Goal: Task Accomplishment & Management: Manage account settings

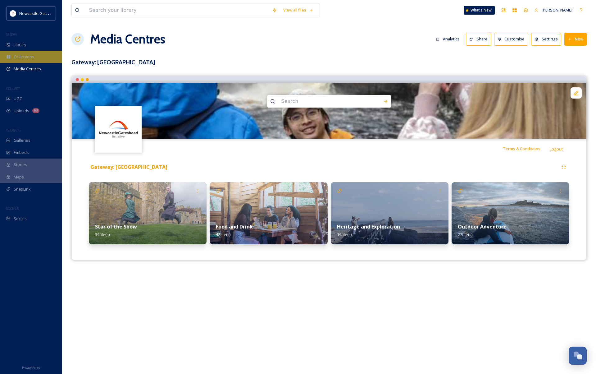
click at [30, 56] on span "Collections" at bounding box center [24, 57] width 21 height 6
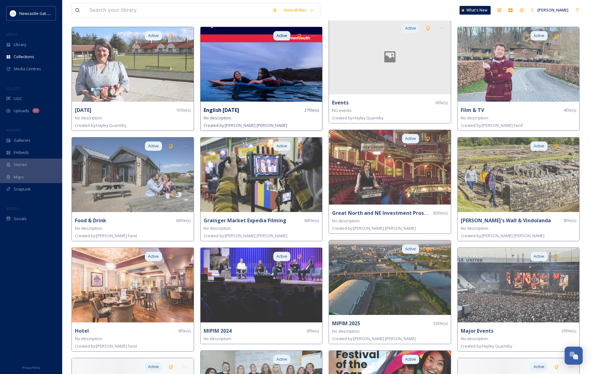
scroll to position [511, 0]
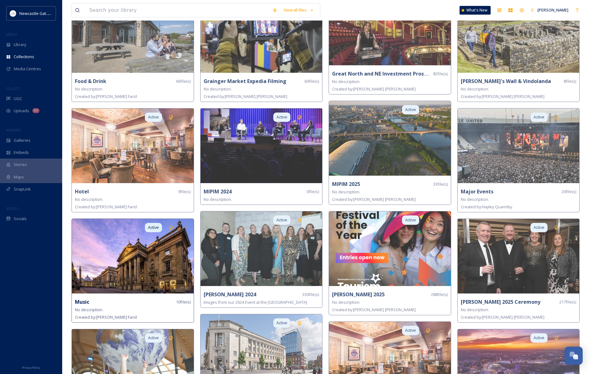
click at [148, 251] on img at bounding box center [133, 256] width 122 height 75
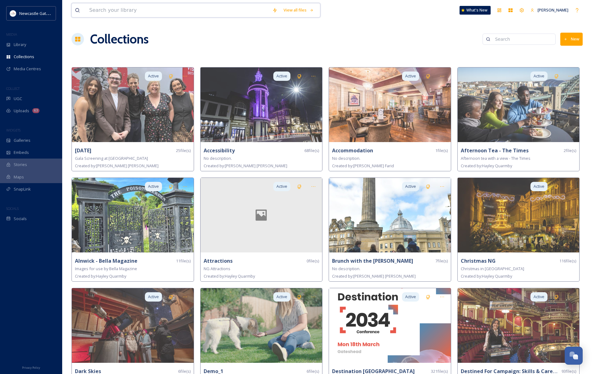
click at [134, 9] on input at bounding box center [177, 10] width 183 height 14
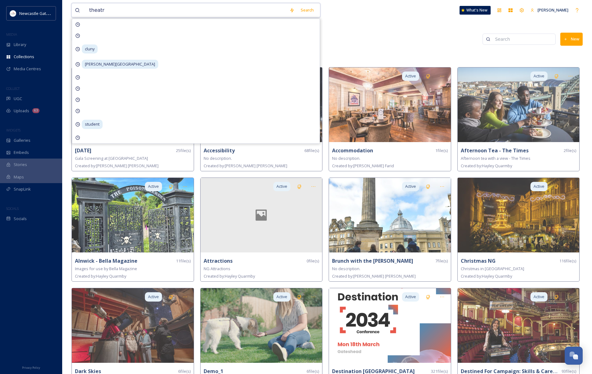
type input "theatre"
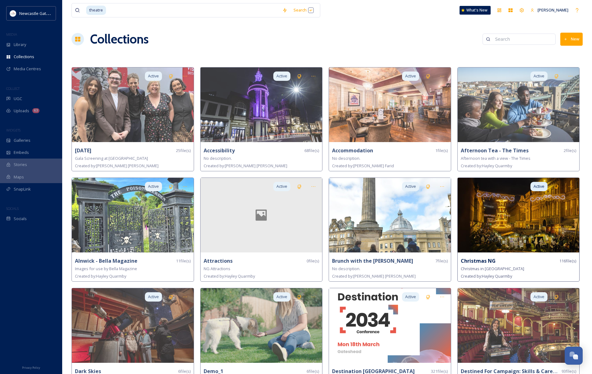
click at [517, 212] on img at bounding box center [518, 215] width 122 height 75
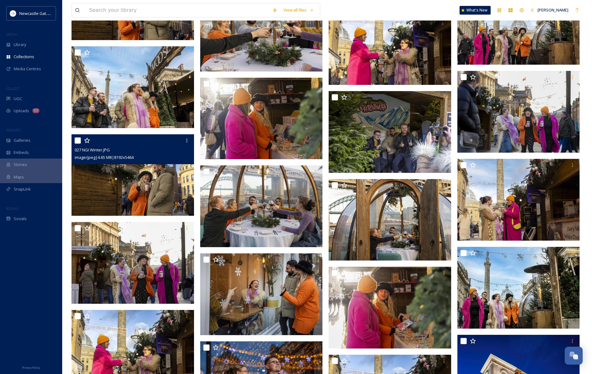
scroll to position [2608, 0]
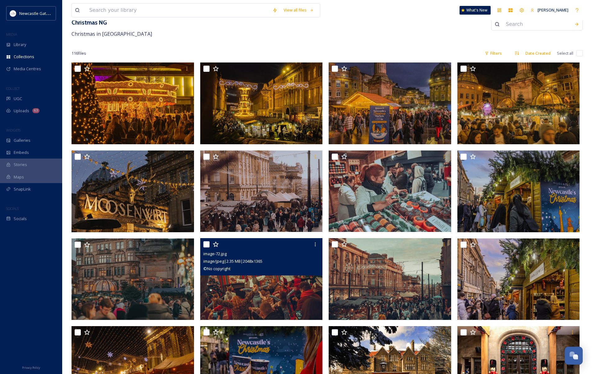
scroll to position [0, 0]
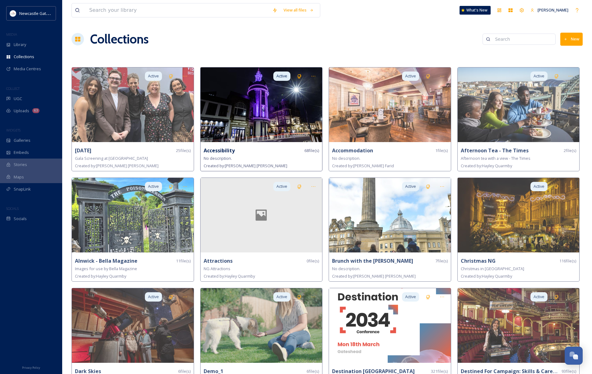
click at [255, 105] on img at bounding box center [261, 104] width 122 height 75
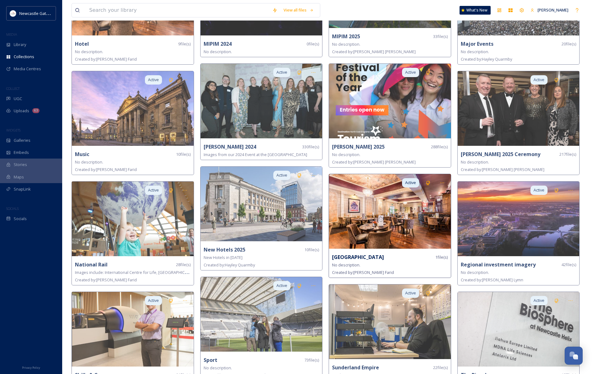
scroll to position [686, 0]
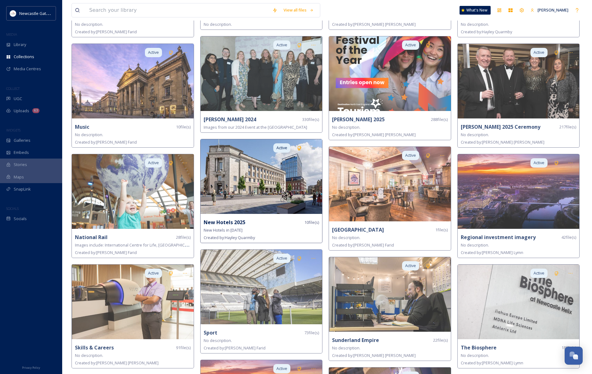
click at [270, 175] on img at bounding box center [261, 176] width 122 height 75
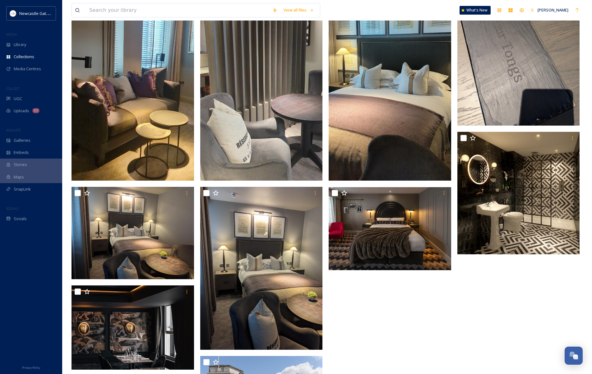
scroll to position [205, 0]
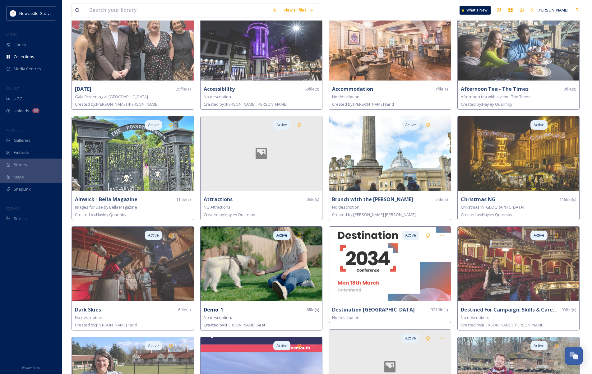
scroll to position [240, 0]
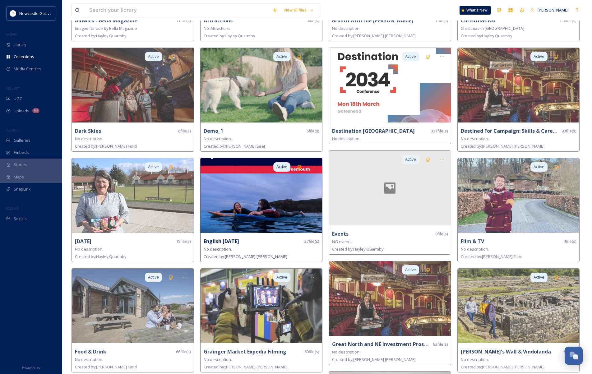
click at [259, 194] on img at bounding box center [261, 195] width 122 height 75
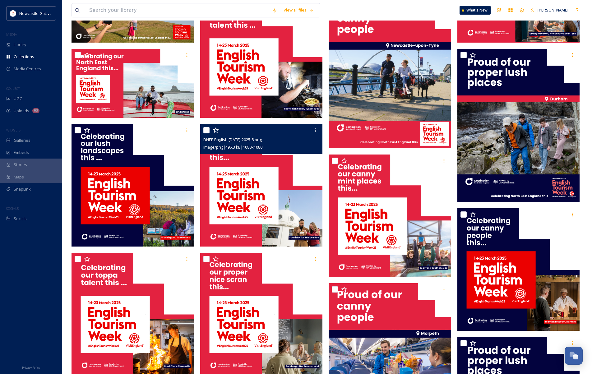
scroll to position [526, 0]
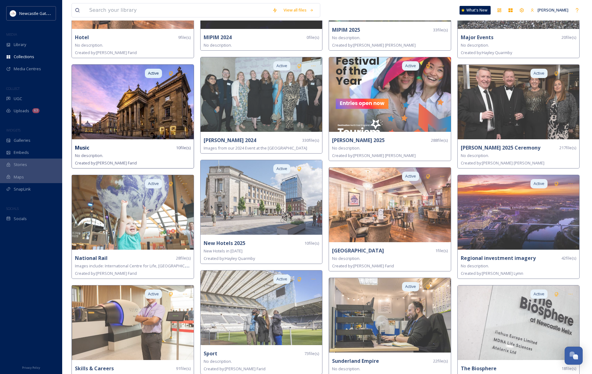
scroll to position [665, 0]
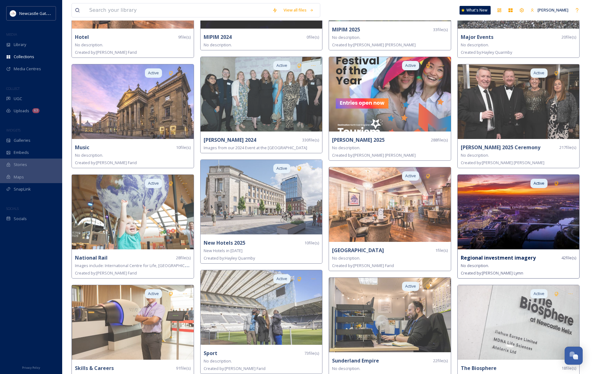
click at [515, 214] on img at bounding box center [518, 212] width 122 height 75
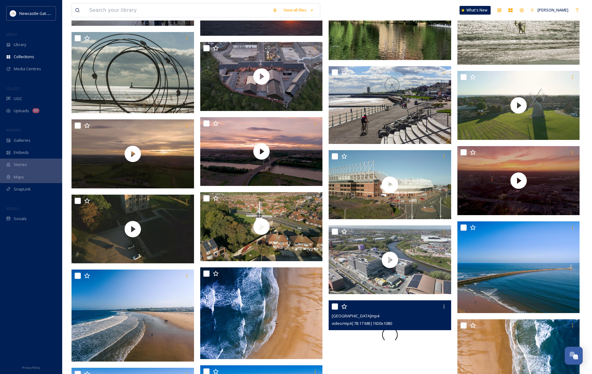
scroll to position [773, 0]
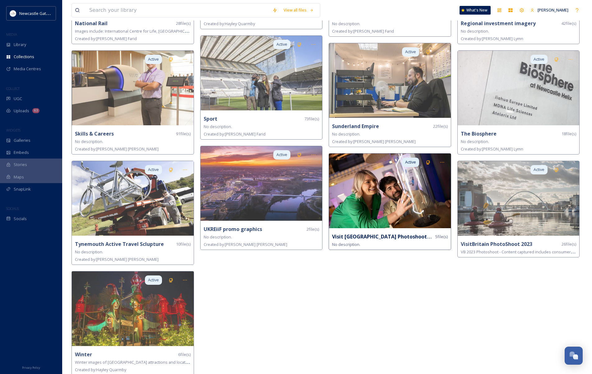
scroll to position [900, 0]
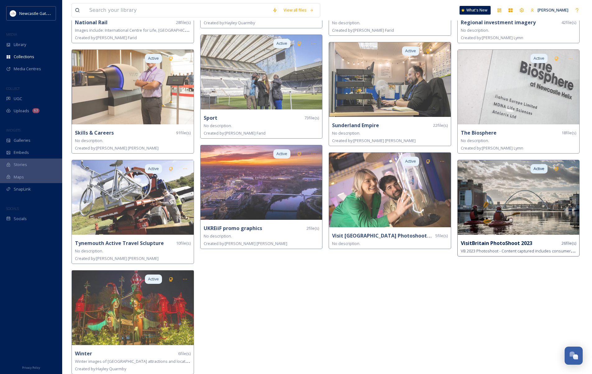
click at [538, 203] on img at bounding box center [518, 197] width 122 height 75
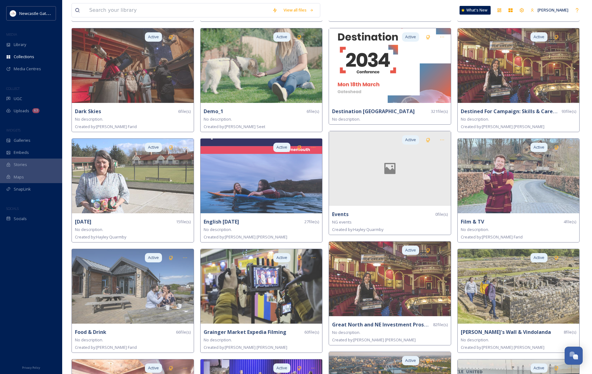
scroll to position [276, 0]
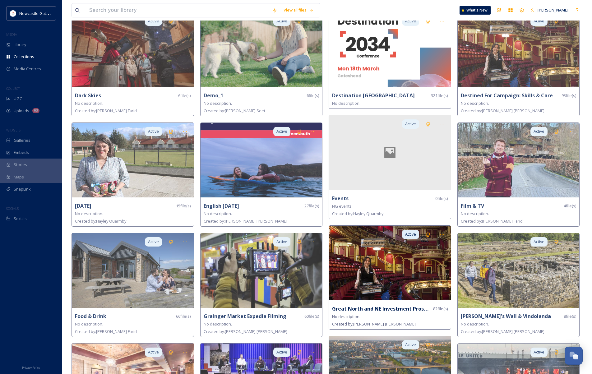
click at [415, 273] on img at bounding box center [390, 263] width 122 height 75
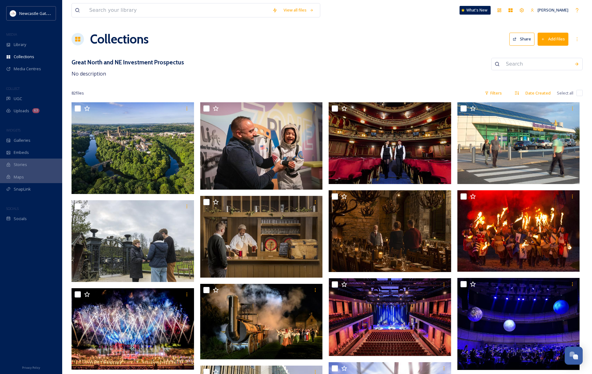
click at [365, 73] on div "Great North and NE Investment Prospectus No description" at bounding box center [326, 68] width 511 height 20
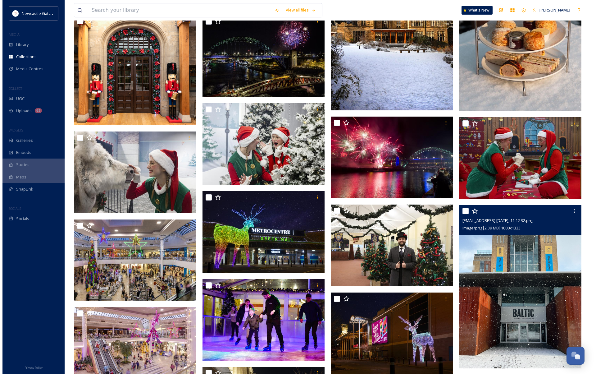
scroll to position [830, 0]
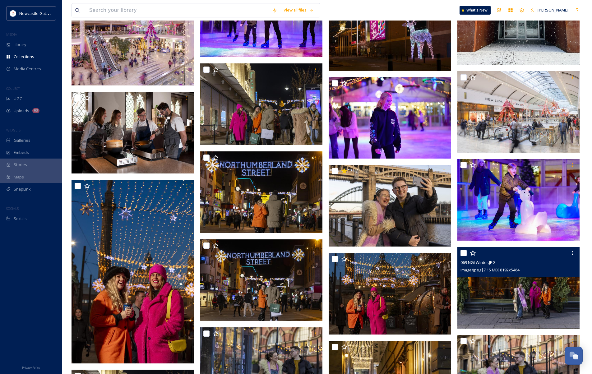
click at [485, 300] on img at bounding box center [518, 288] width 122 height 82
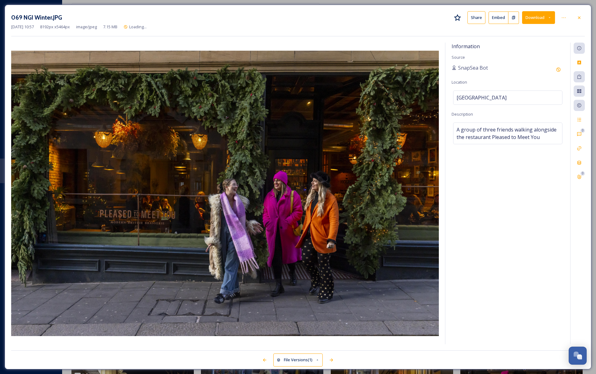
scroll to position [835, 0]
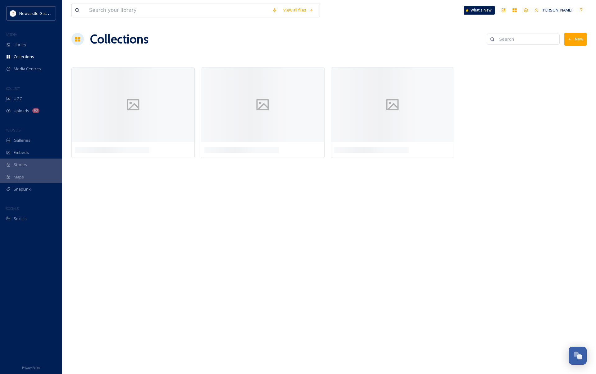
click at [223, 237] on div "View all files What's New [PERSON_NAME] Collections New" at bounding box center [329, 187] width 534 height 374
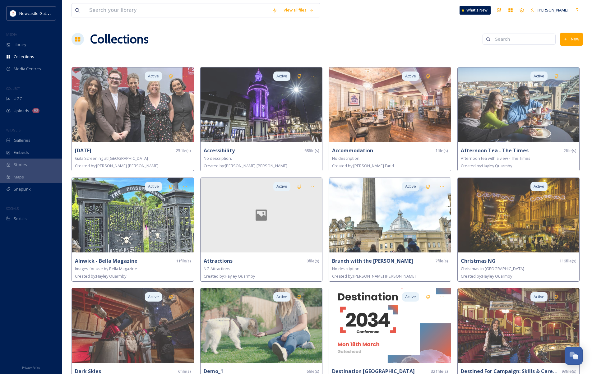
click at [237, 43] on div "Collections New" at bounding box center [326, 39] width 511 height 19
click at [34, 45] on div "Library" at bounding box center [31, 45] width 62 height 12
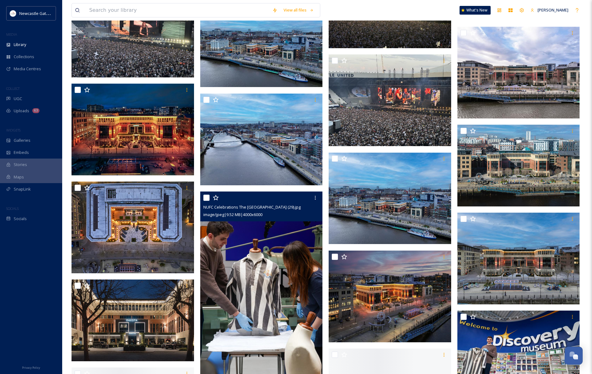
scroll to position [2408, 0]
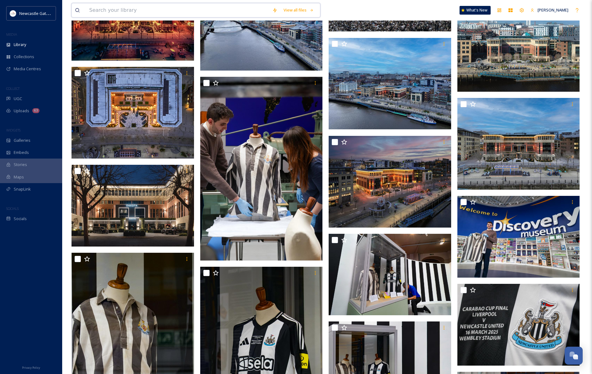
click at [150, 9] on input at bounding box center [177, 10] width 183 height 14
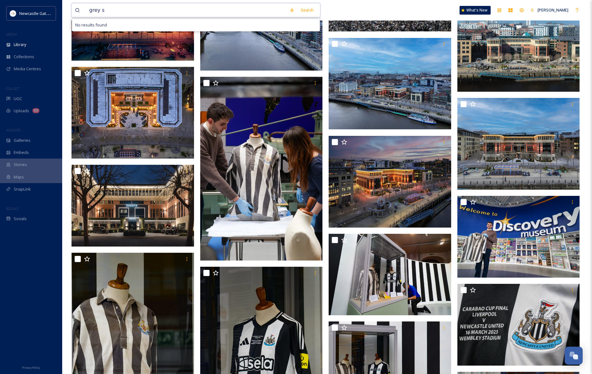
type input "grey st"
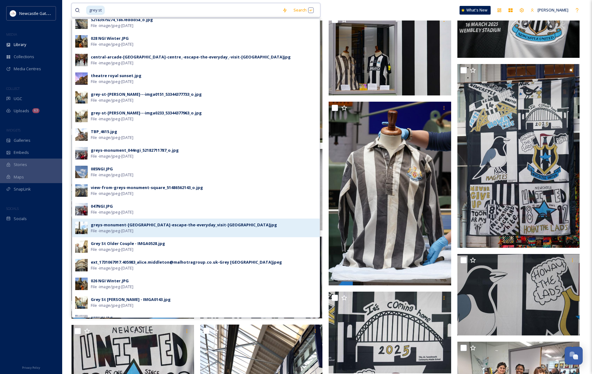
scroll to position [0, 0]
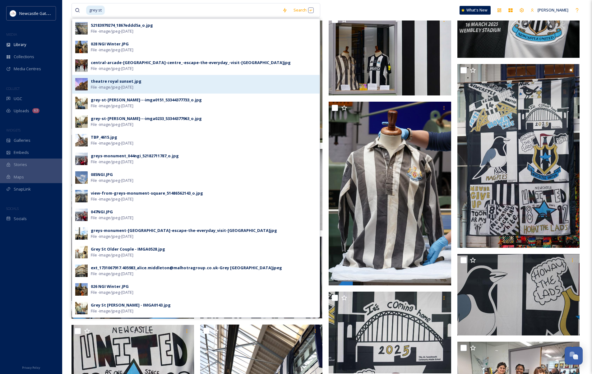
click at [100, 86] on span "File - image/jpeg - [DATE]" at bounding box center [112, 87] width 43 height 6
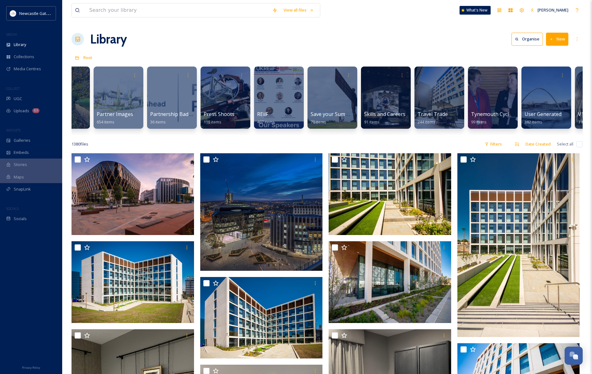
scroll to position [0, 1307]
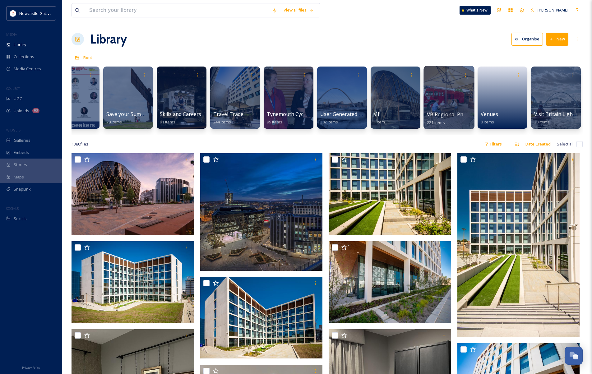
click at [451, 108] on div at bounding box center [448, 97] width 51 height 63
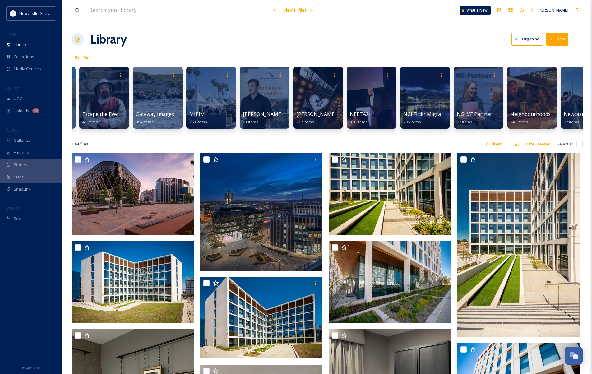
scroll to position [0, 1307]
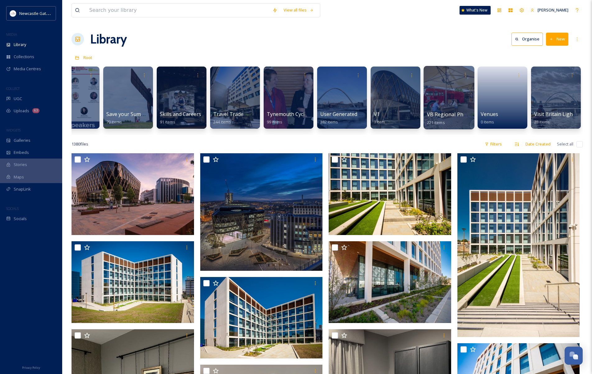
click at [443, 119] on div "VB Regional Photography 2024 221 items" at bounding box center [449, 119] width 44 height 16
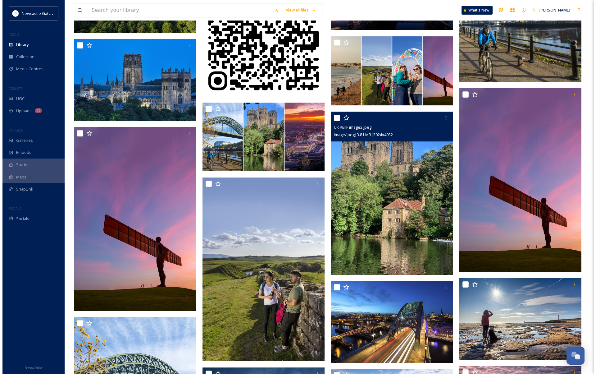
scroll to position [4434, 0]
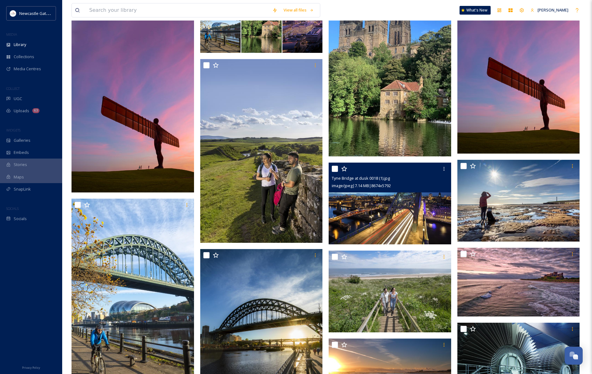
click at [401, 225] on img at bounding box center [390, 204] width 122 height 82
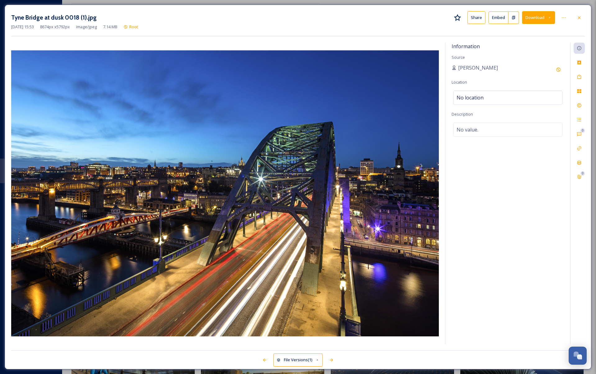
click at [494, 220] on div "Information Source [PERSON_NAME] Location No location Description No value." at bounding box center [508, 193] width 125 height 301
click at [362, 105] on img at bounding box center [225, 193] width 428 height 286
click at [542, 19] on button "Download" at bounding box center [538, 17] width 33 height 13
click at [539, 31] on span "Download Original (8674 x 5792)" at bounding box center [522, 32] width 59 height 6
click at [581, 18] on icon at bounding box center [579, 17] width 5 height 5
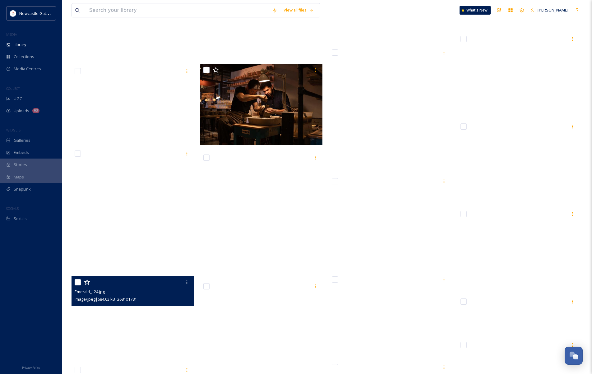
scroll to position [23471, 0]
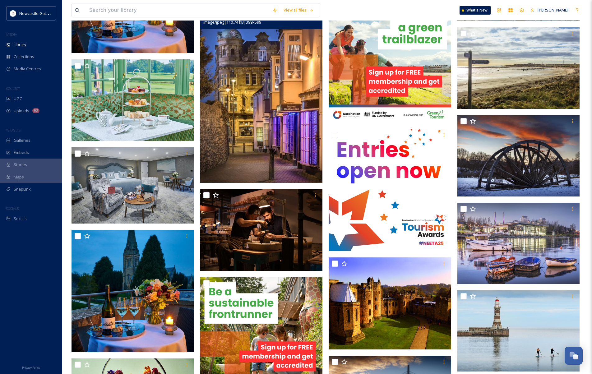
click at [264, 116] on img at bounding box center [261, 91] width 122 height 184
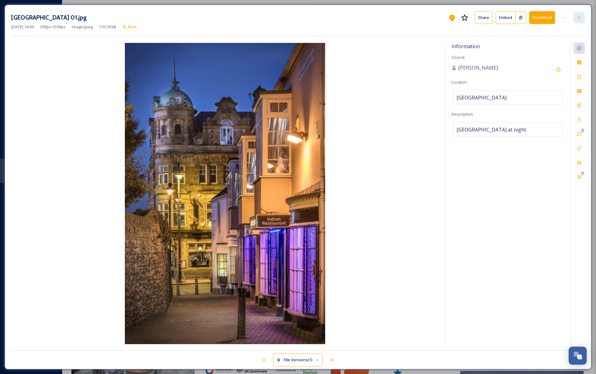
click at [577, 16] on icon at bounding box center [579, 17] width 5 height 5
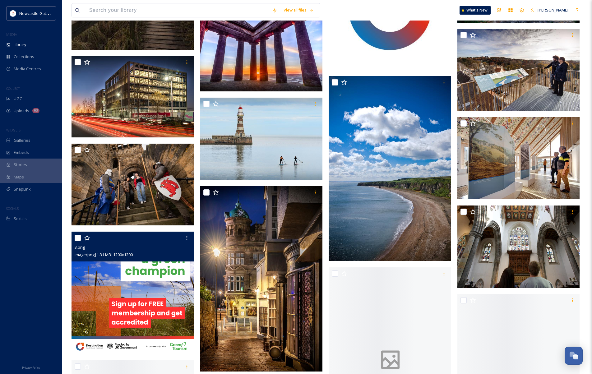
scroll to position [24356, 0]
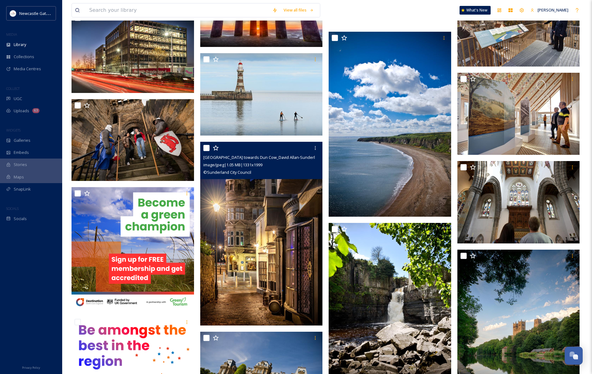
click at [246, 277] on img at bounding box center [261, 234] width 122 height 184
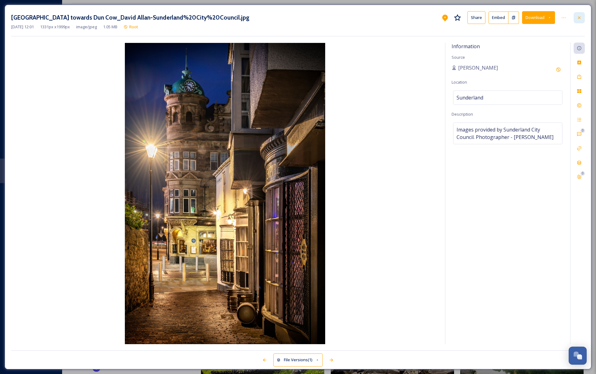
click at [578, 16] on icon at bounding box center [579, 17] width 2 height 2
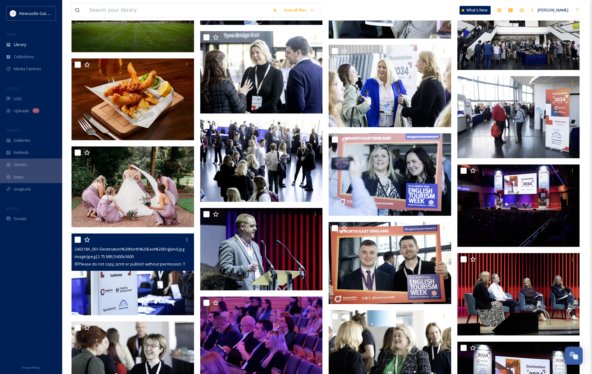
scroll to position [27983, 0]
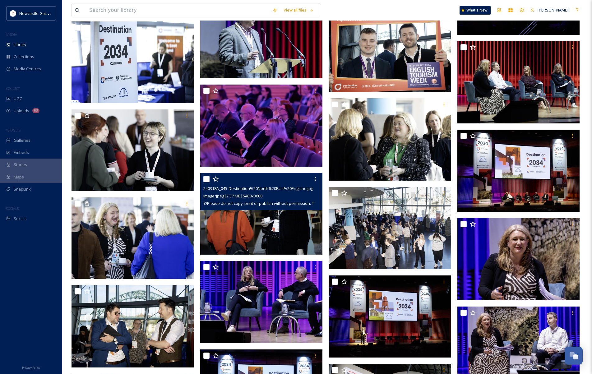
click at [270, 238] on img at bounding box center [261, 214] width 122 height 82
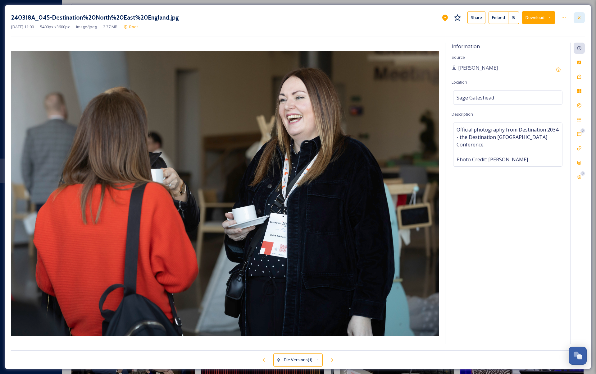
click at [578, 16] on icon at bounding box center [579, 17] width 5 height 5
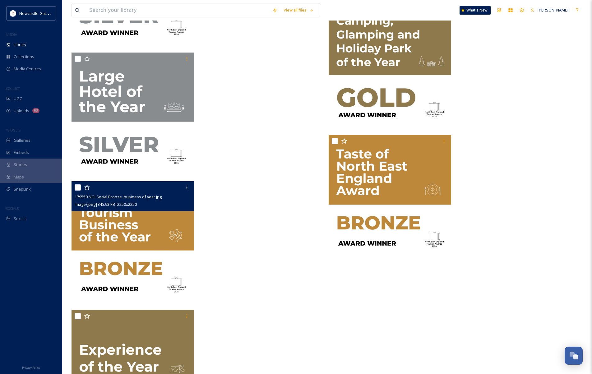
scroll to position [35978, 0]
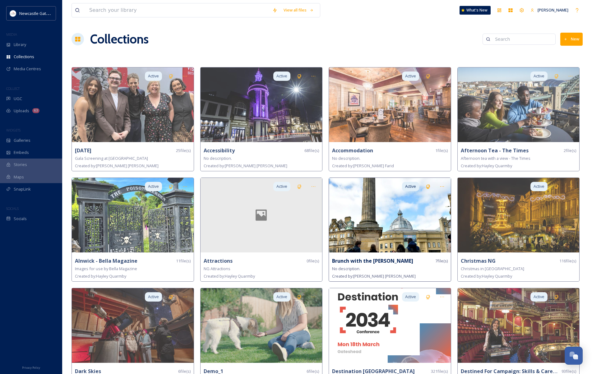
click at [367, 239] on img at bounding box center [390, 215] width 122 height 75
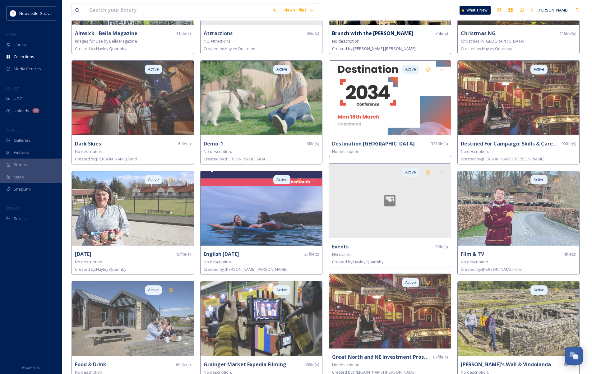
scroll to position [248, 0]
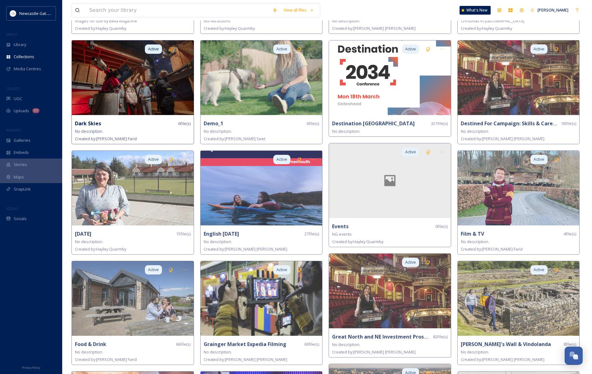
click at [163, 94] on img at bounding box center [133, 77] width 122 height 75
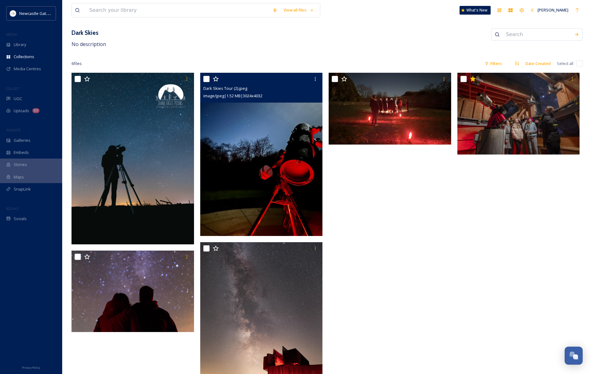
scroll to position [51, 0]
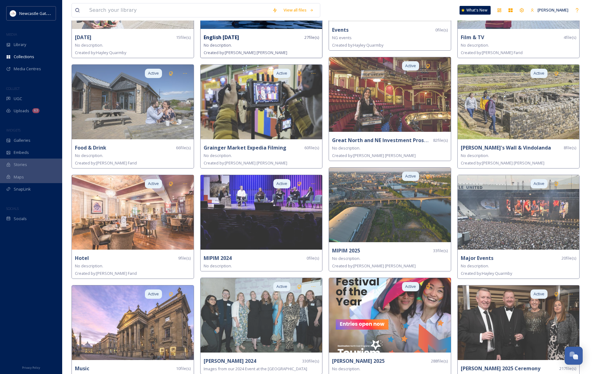
scroll to position [450, 0]
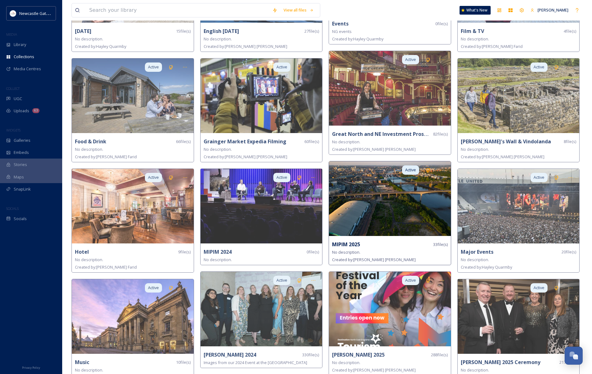
click at [416, 205] on img at bounding box center [390, 198] width 122 height 75
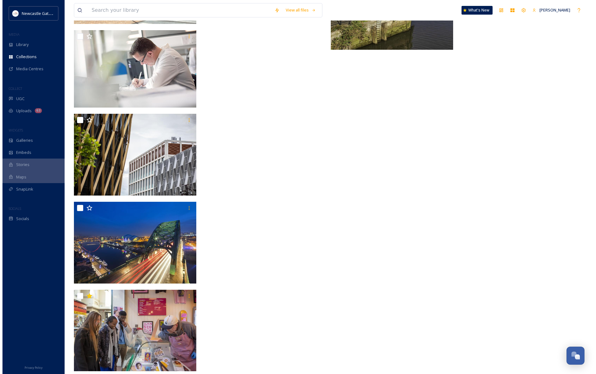
scroll to position [590, 0]
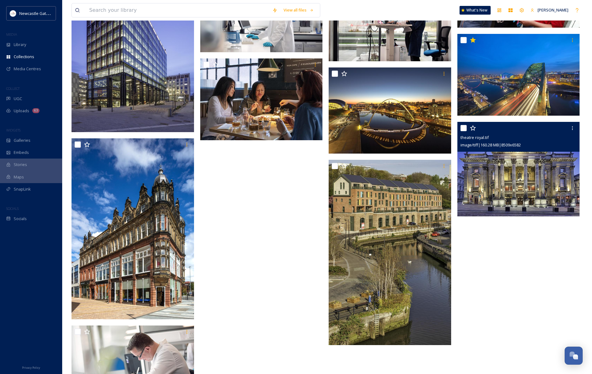
click at [553, 199] on img at bounding box center [518, 169] width 122 height 95
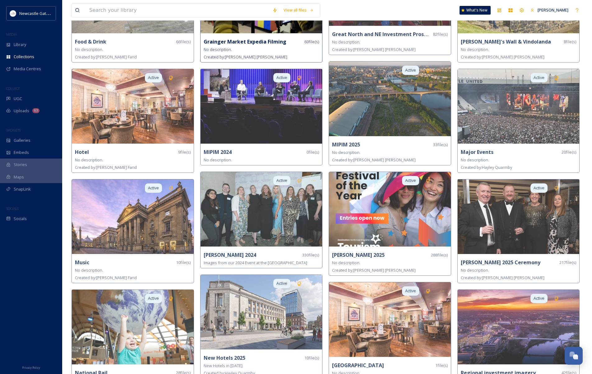
scroll to position [614, 0]
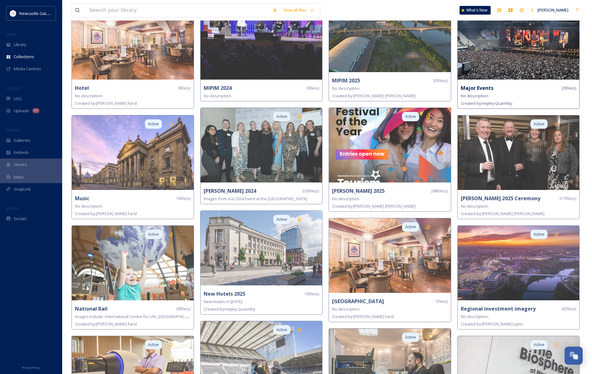
click at [527, 53] on img at bounding box center [518, 42] width 122 height 75
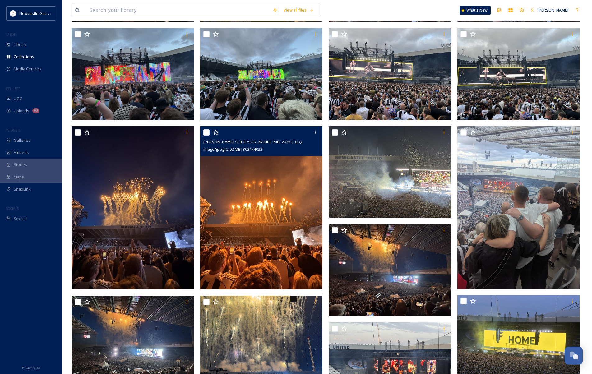
scroll to position [287, 0]
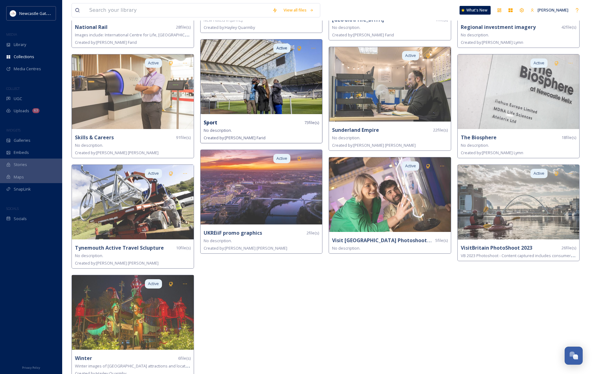
scroll to position [900, 0]
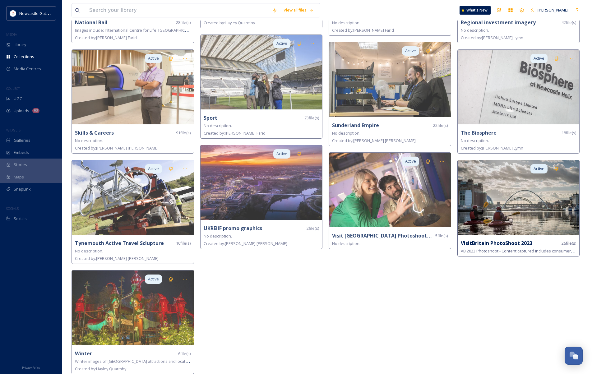
click at [491, 196] on img at bounding box center [518, 197] width 122 height 75
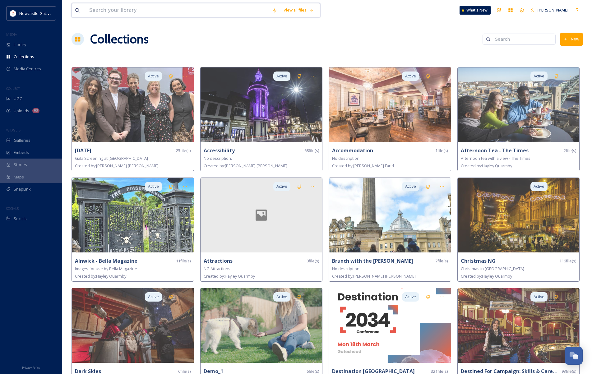
click at [130, 11] on input at bounding box center [177, 10] width 183 height 14
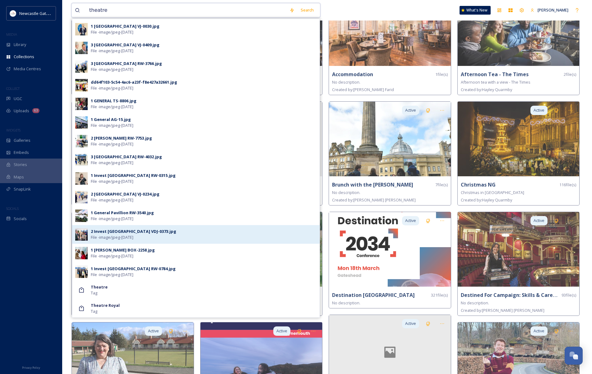
scroll to position [158, 0]
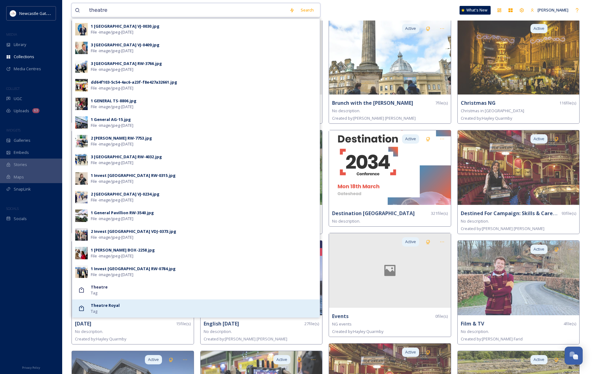
type input "theatre"
click at [108, 304] on strong "Theatre Royal" at bounding box center [105, 305] width 29 height 6
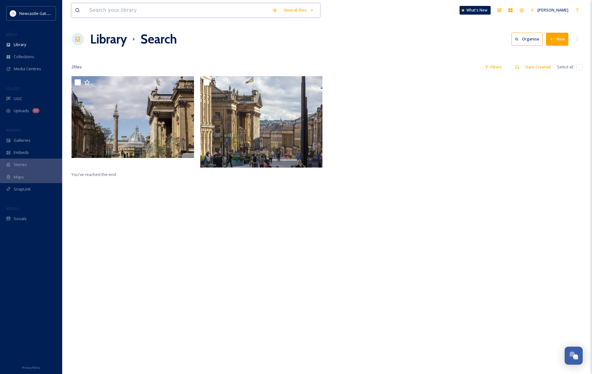
click at [140, 11] on input at bounding box center [177, 10] width 183 height 14
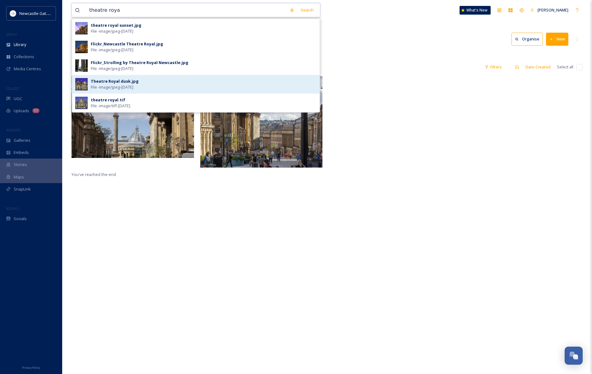
type input "theatre roya"
click at [105, 84] on span "File - image/jpeg - [DATE]" at bounding box center [112, 87] width 43 height 6
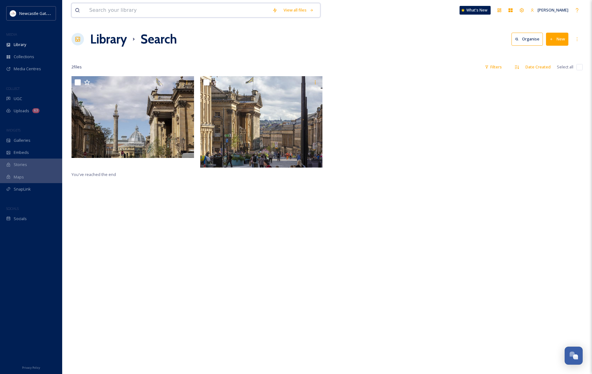
click at [155, 11] on input at bounding box center [177, 10] width 183 height 14
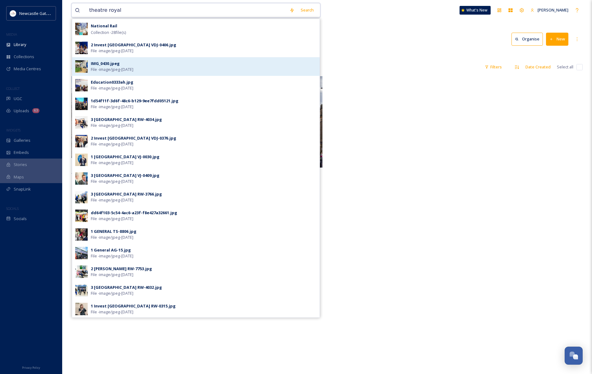
type input "theatre royal"
click at [105, 70] on span "File - image/jpeg - [DATE]" at bounding box center [112, 70] width 43 height 6
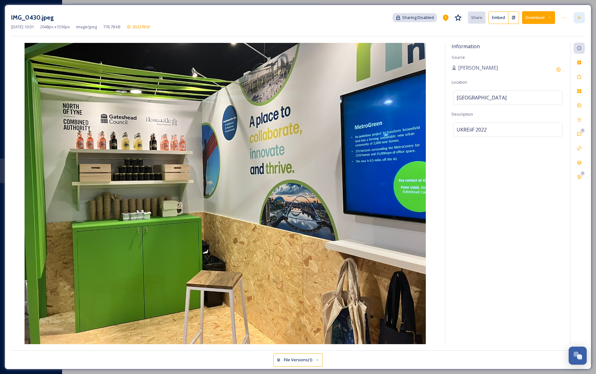
click at [582, 19] on div at bounding box center [579, 17] width 11 height 11
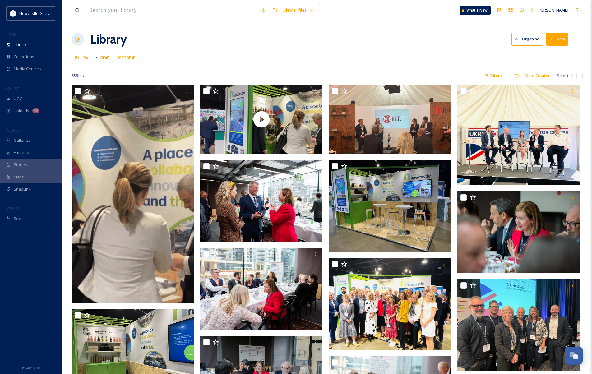
click at [341, 46] on div "Library Organise New" at bounding box center [326, 39] width 511 height 19
click at [147, 9] on input at bounding box center [172, 10] width 172 height 14
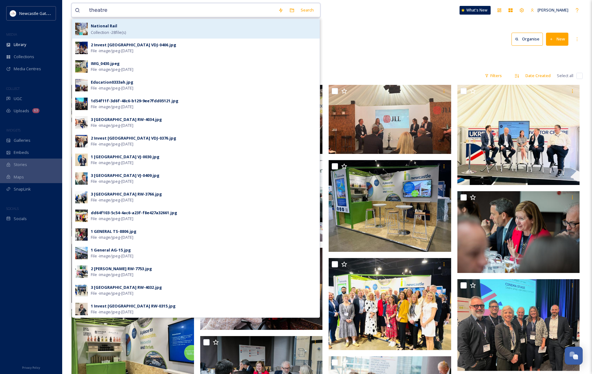
type input "theatre"
click at [146, 31] on div "National Rail Collection - 28 file(s)" at bounding box center [204, 28] width 226 height 13
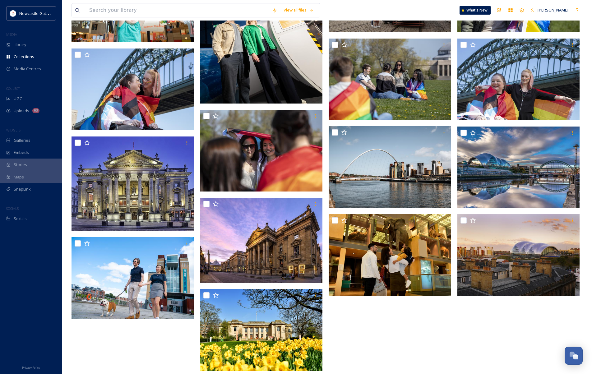
scroll to position [422, 0]
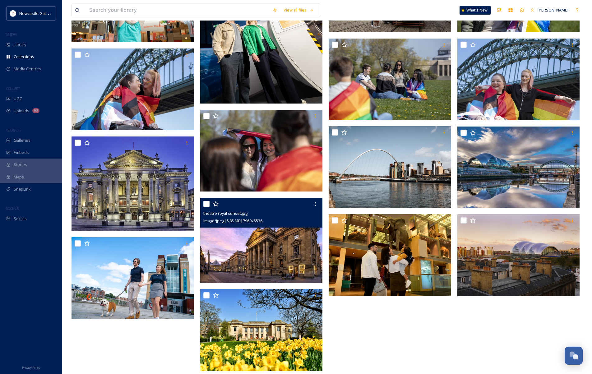
click at [209, 204] on div at bounding box center [262, 203] width 118 height 11
drag, startPoint x: 206, startPoint y: 201, endPoint x: 206, endPoint y: 204, distance: 3.1
click at [206, 202] on input "checkbox" at bounding box center [206, 204] width 6 height 6
checkbox input "true"
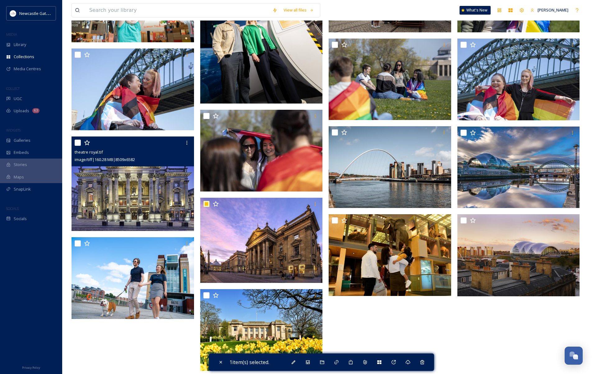
click at [76, 142] on input "checkbox" at bounding box center [78, 143] width 6 height 6
checkbox input "true"
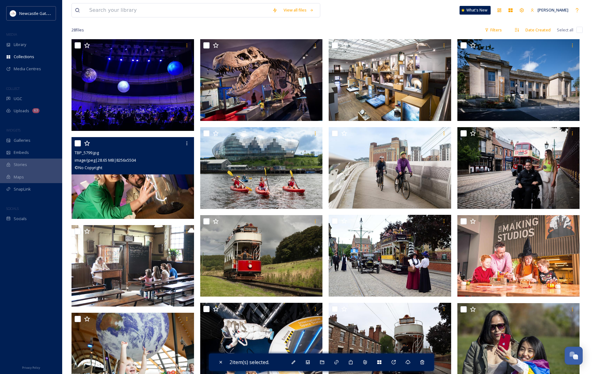
scroll to position [0, 0]
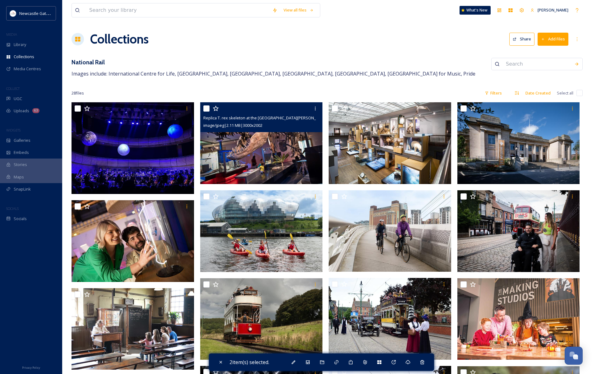
click at [206, 112] on input "checkbox" at bounding box center [206, 108] width 6 height 6
checkbox input "true"
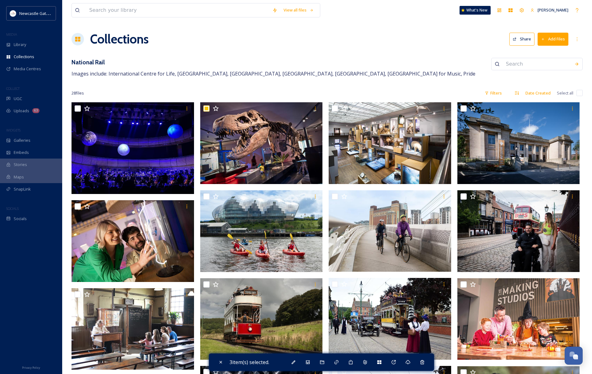
click at [462, 37] on div "Collections Share Add Files" at bounding box center [326, 39] width 511 height 19
drag, startPoint x: 591, startPoint y: 370, endPoint x: 716, endPoint y: 380, distance: 125.0
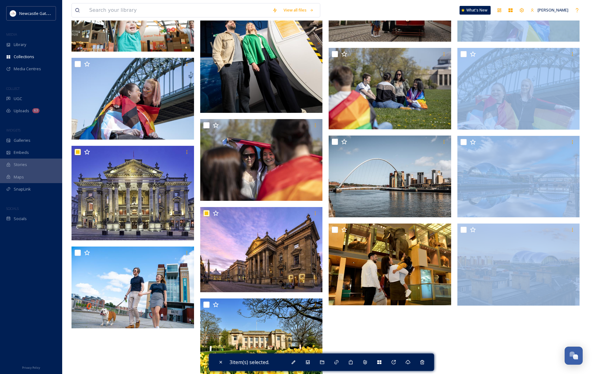
scroll to position [422, 0]
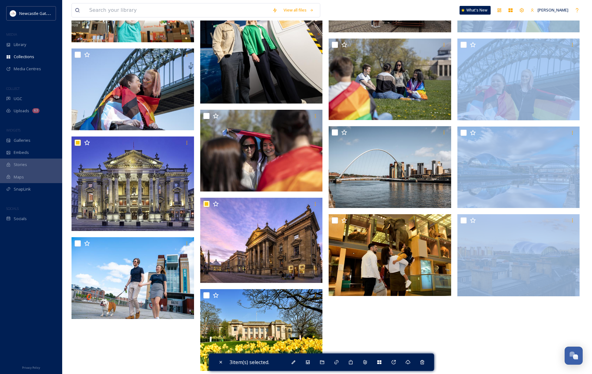
drag, startPoint x: 591, startPoint y: 370, endPoint x: 714, endPoint y: 381, distance: 123.6
click at [460, 342] on div at bounding box center [520, 30] width 126 height 687
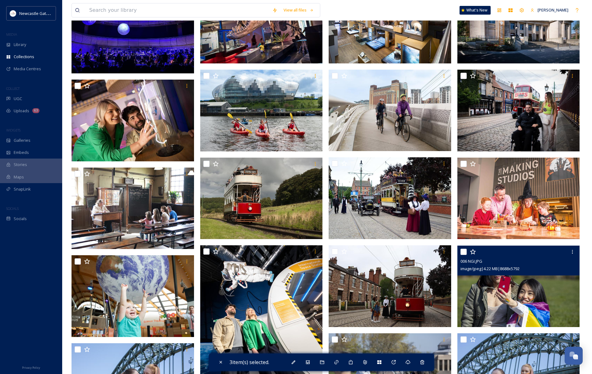
scroll to position [0, 0]
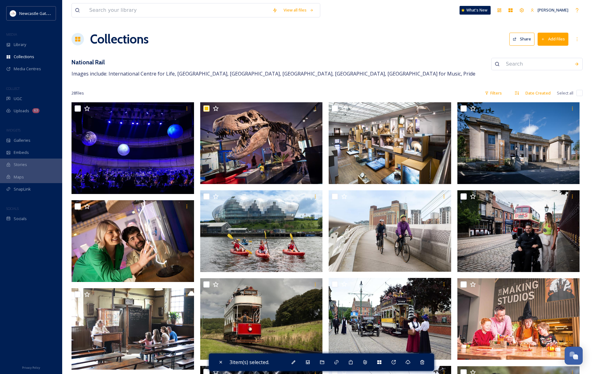
click at [580, 96] on input "checkbox" at bounding box center [579, 93] width 6 height 6
checkbox input "true"
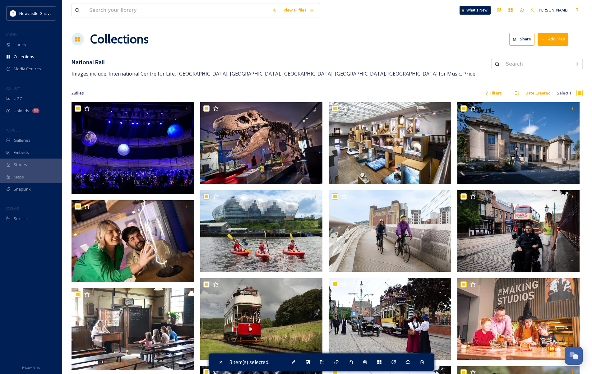
checkbox input "true"
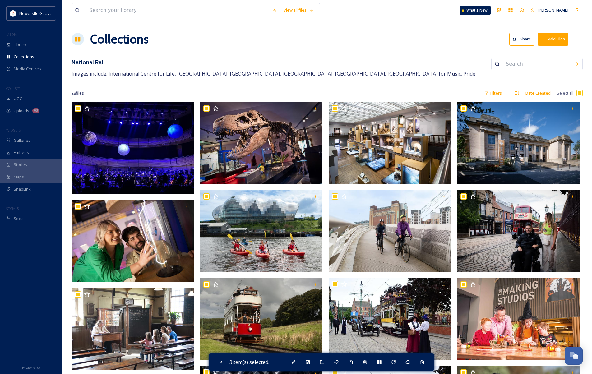
checkbox input "true"
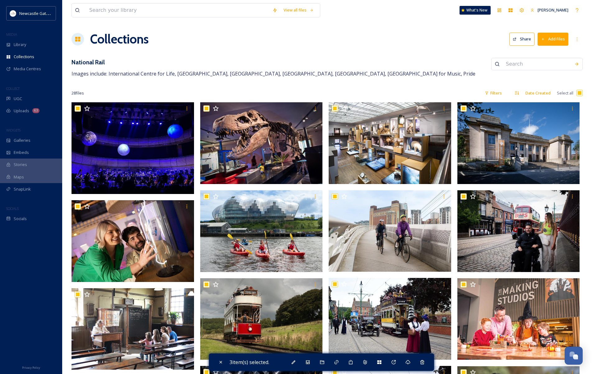
checkbox input "true"
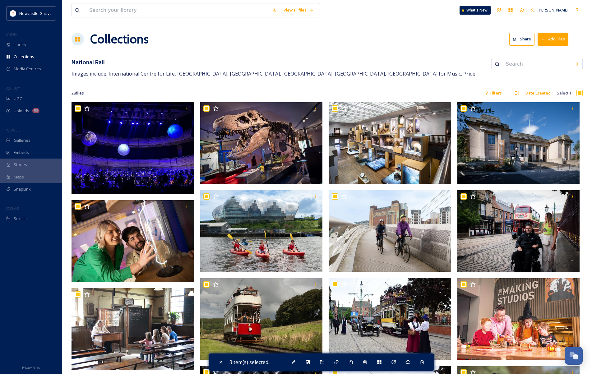
checkbox input "true"
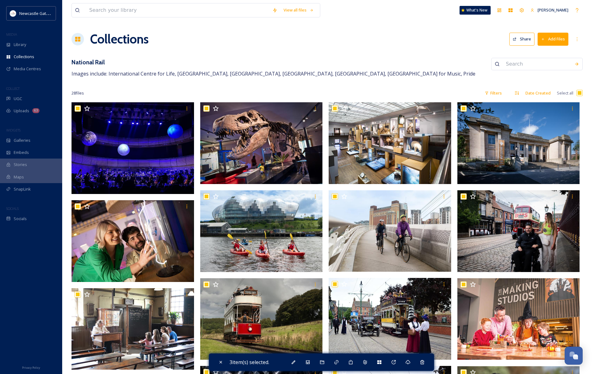
checkbox input "true"
click at [413, 362] on icon at bounding box center [410, 362] width 5 height 5
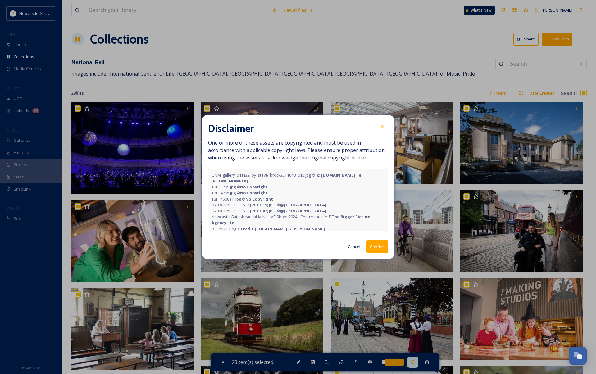
click at [382, 247] on button "Confirm" at bounding box center [378, 246] width 22 height 13
